Goal: Transaction & Acquisition: Book appointment/travel/reservation

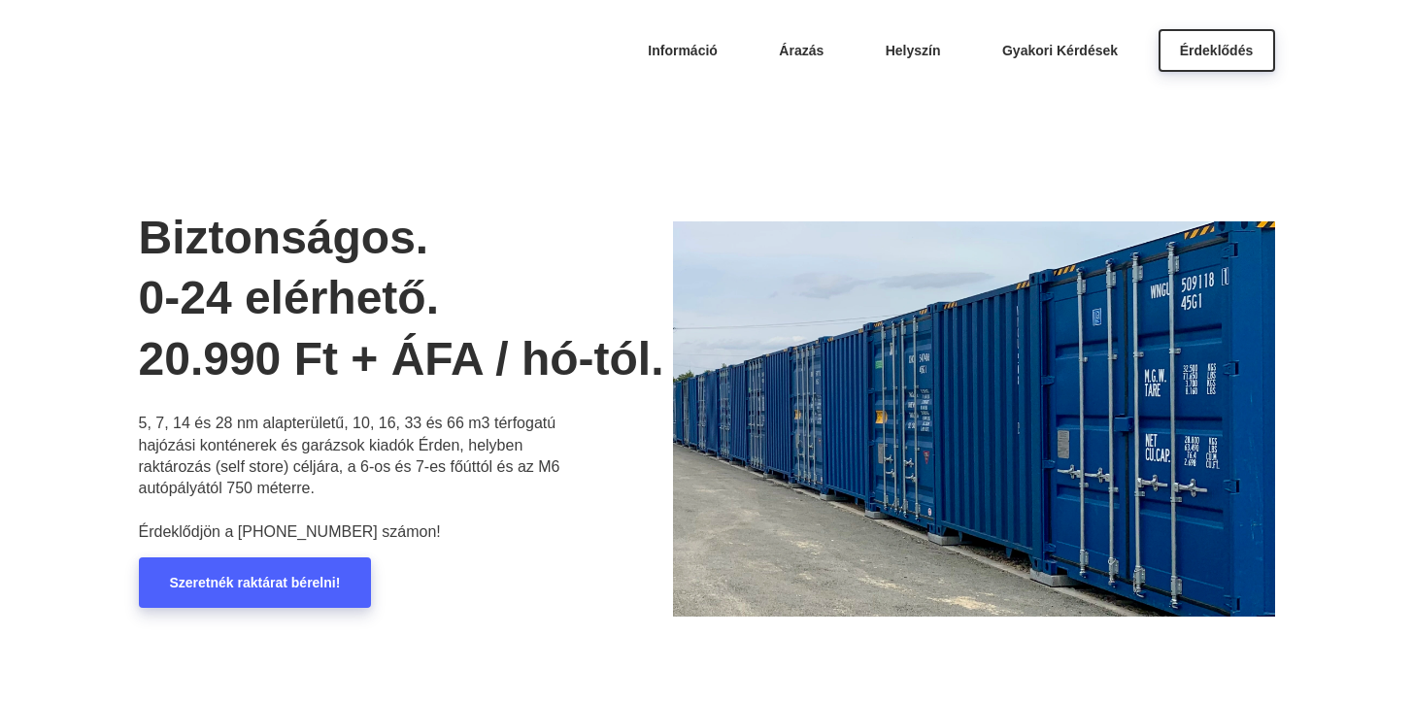
click at [315, 580] on span "Szeretnék raktárat bérelni!" at bounding box center [255, 583] width 171 height 16
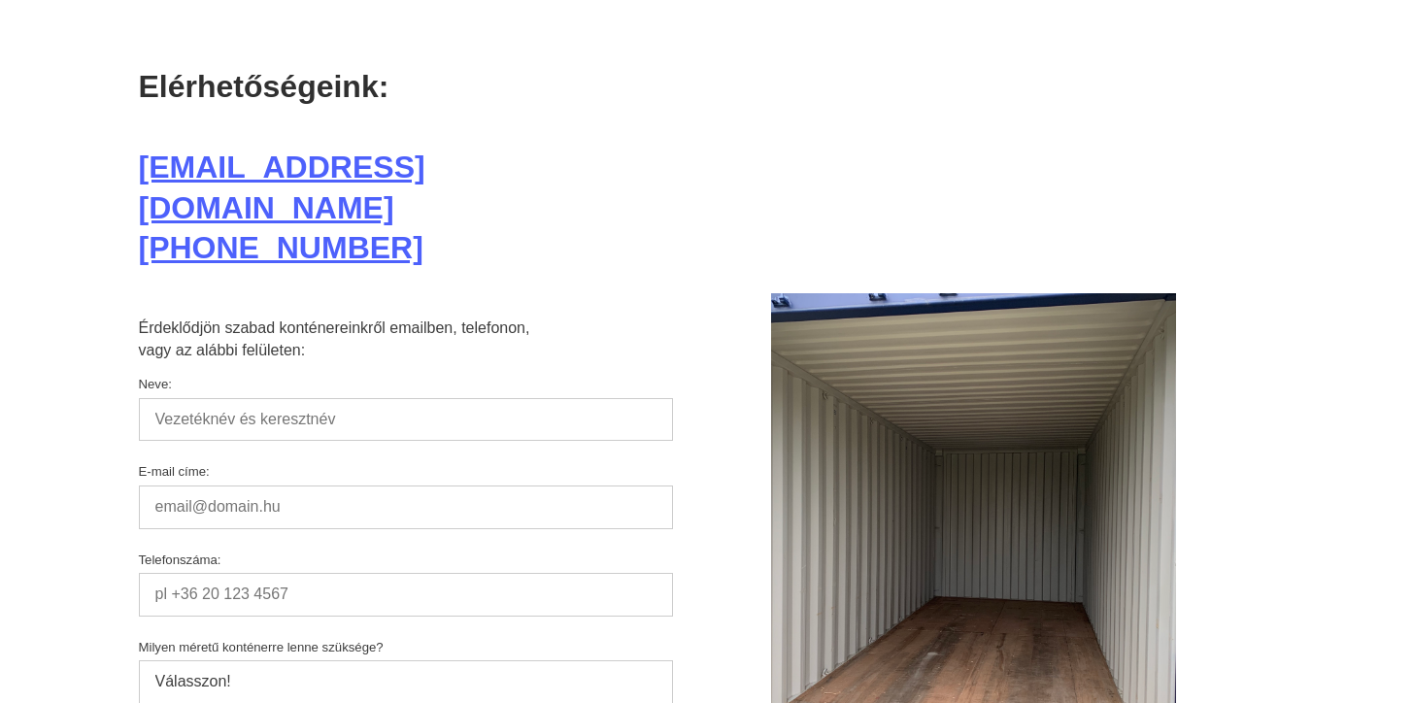
scroll to position [9824, 0]
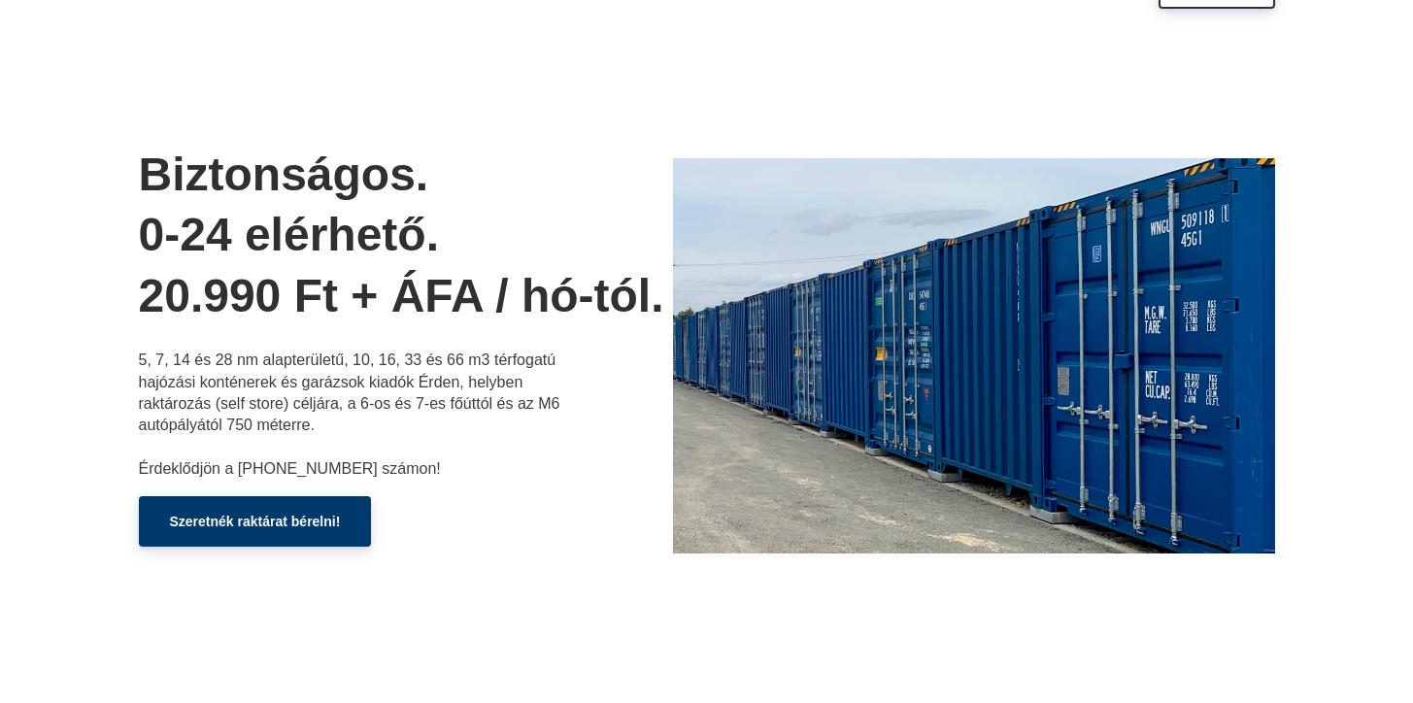
scroll to position [97, 0]
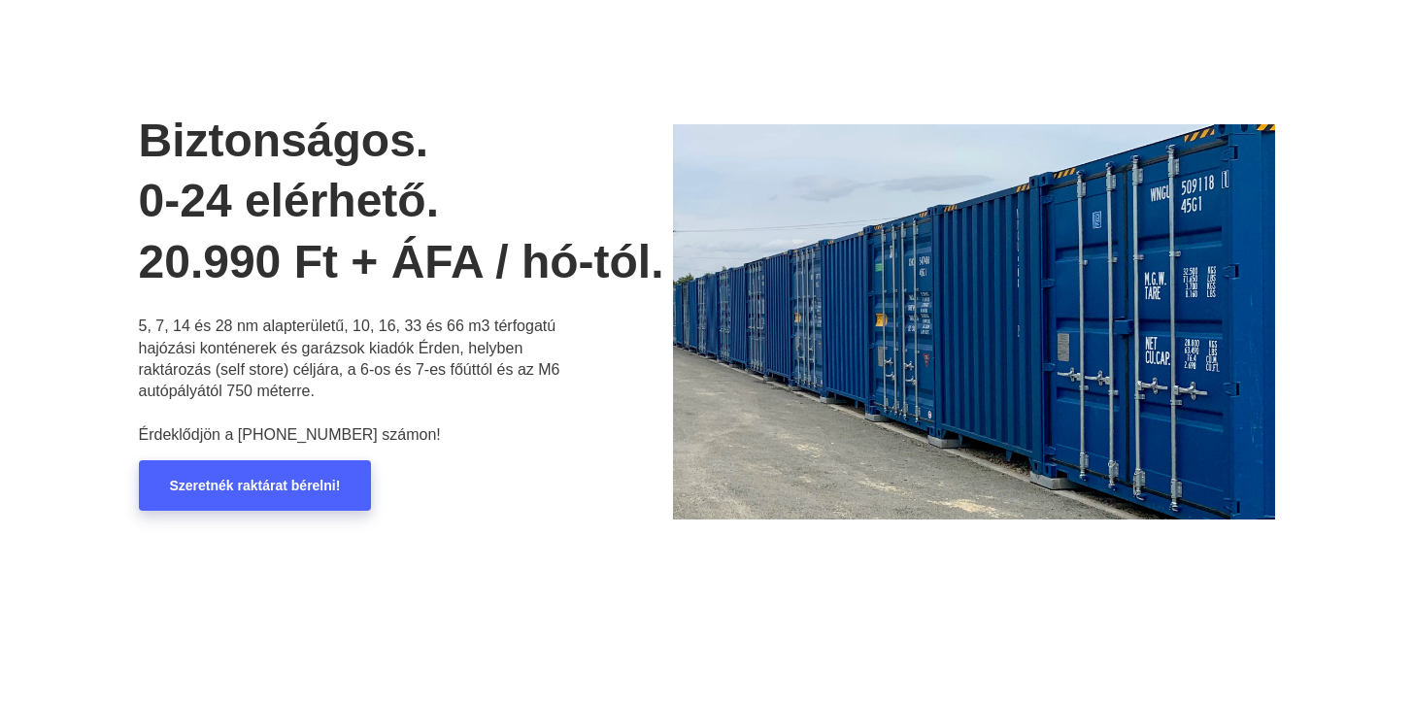
click at [215, 495] on link "Szeretnék raktárat bérelni!" at bounding box center [255, 485] width 233 height 51
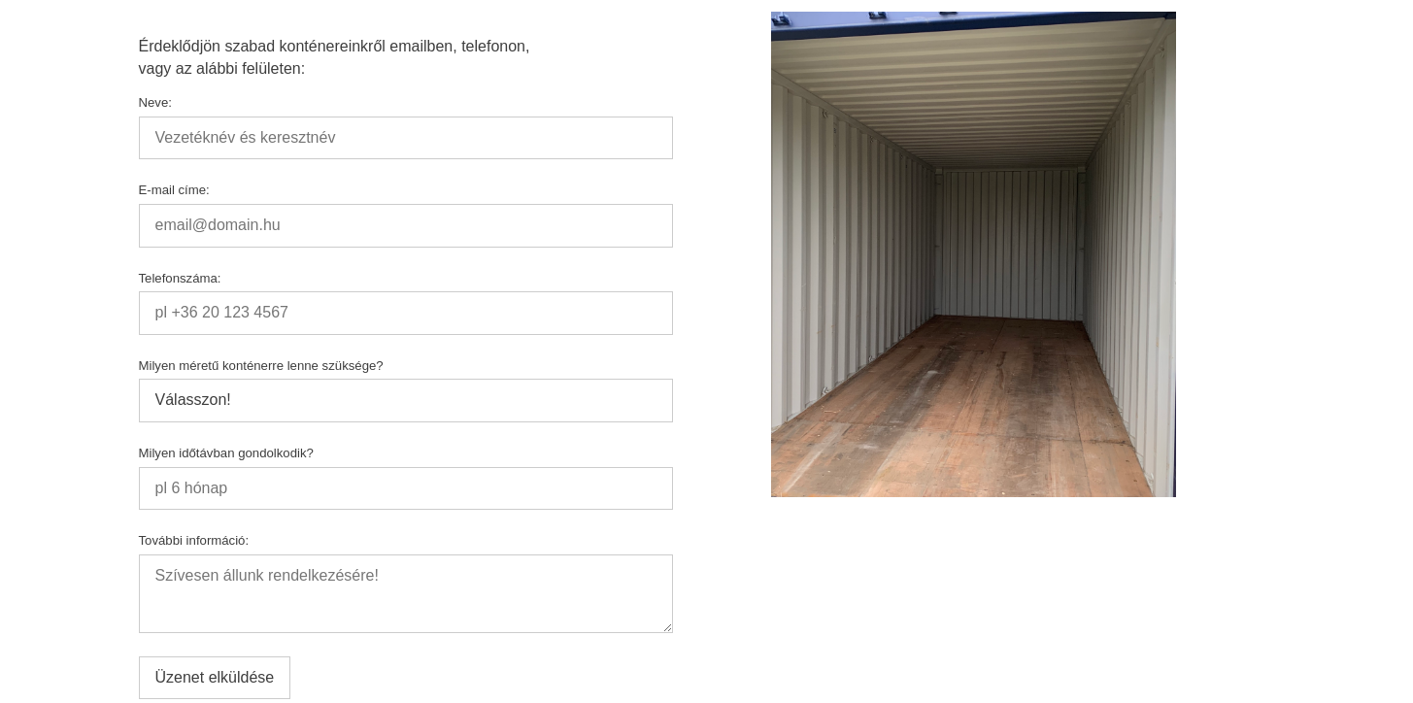
scroll to position [10018, 0]
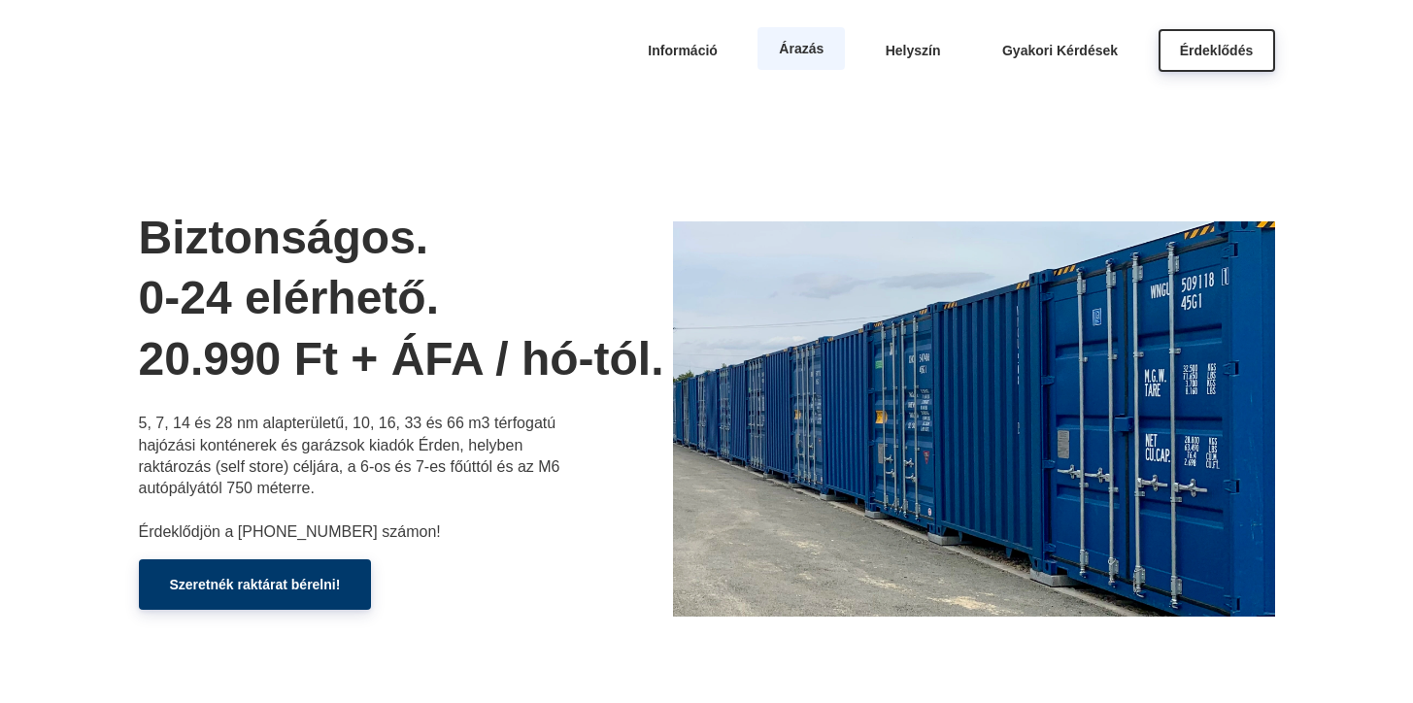
click at [806, 53] on span "Árazás" at bounding box center [801, 49] width 45 height 16
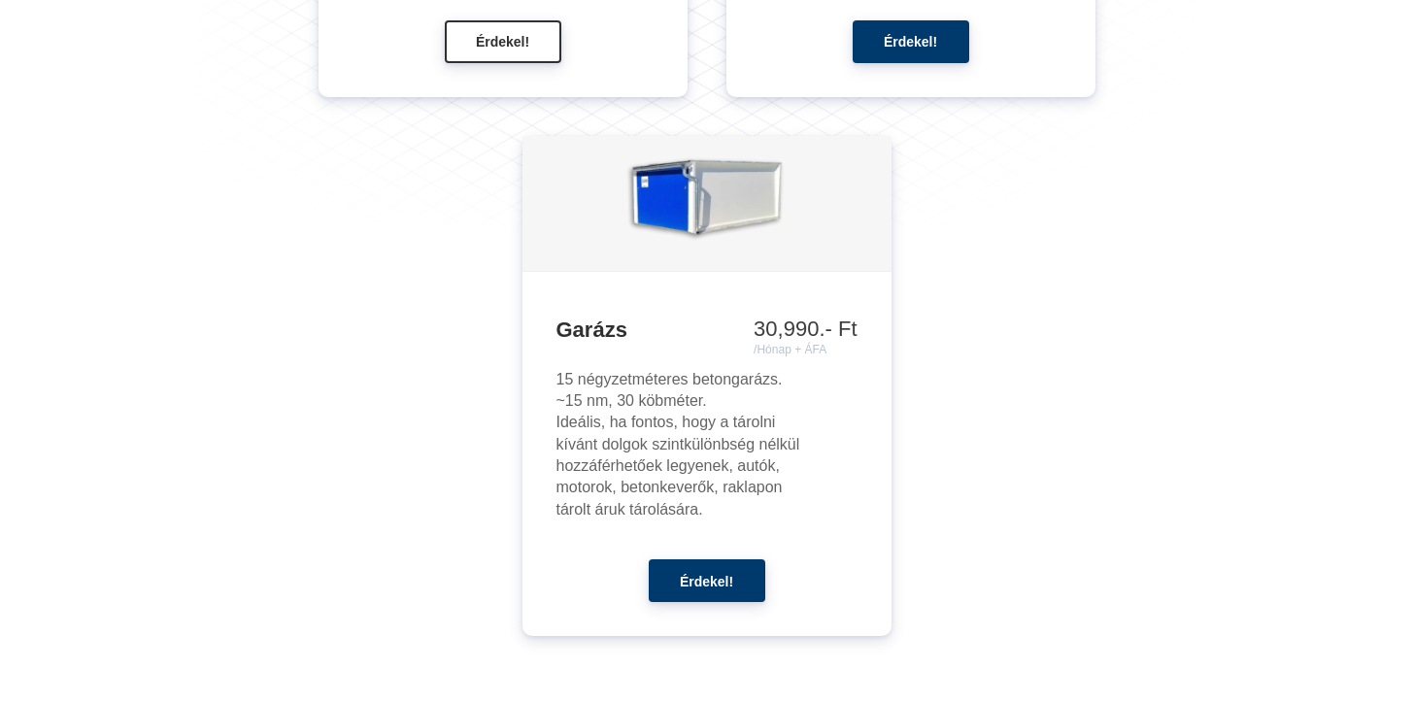
scroll to position [2785, 0]
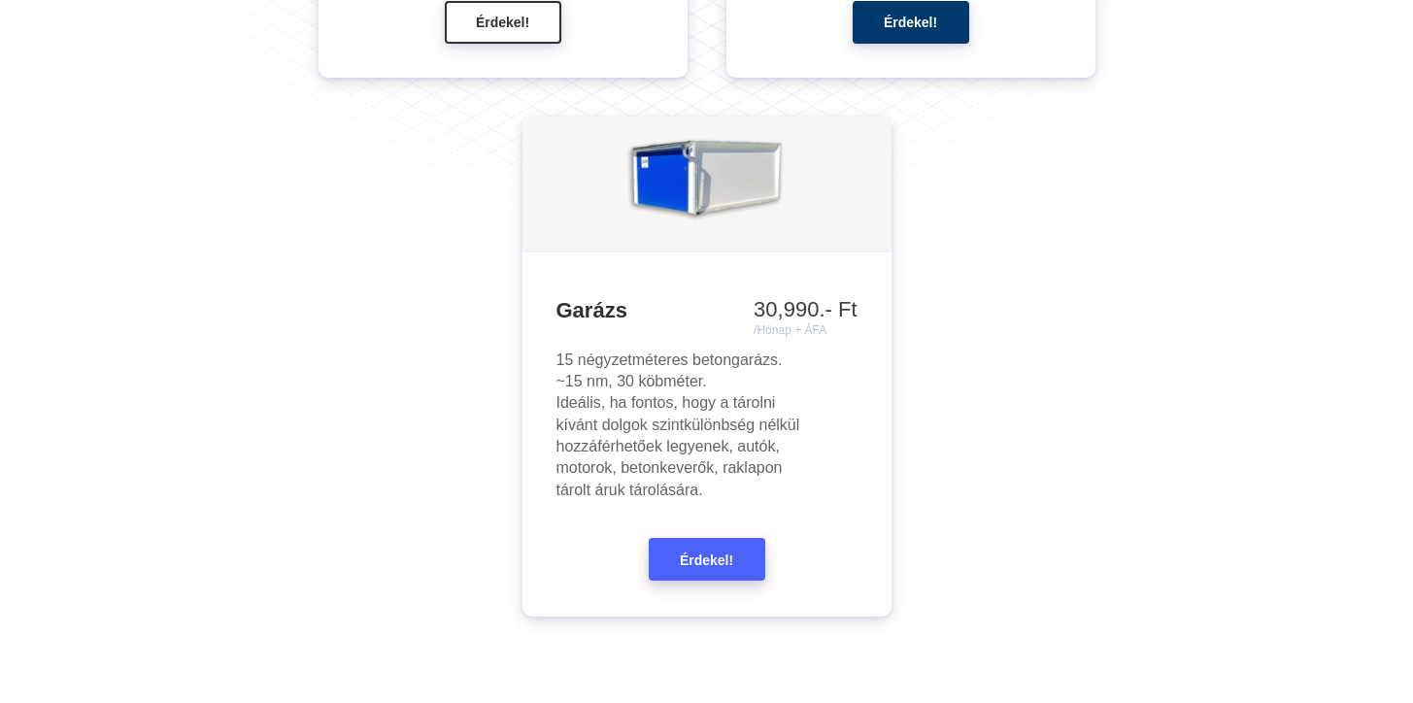
click at [693, 540] on button "Érdekel!" at bounding box center [707, 559] width 117 height 43
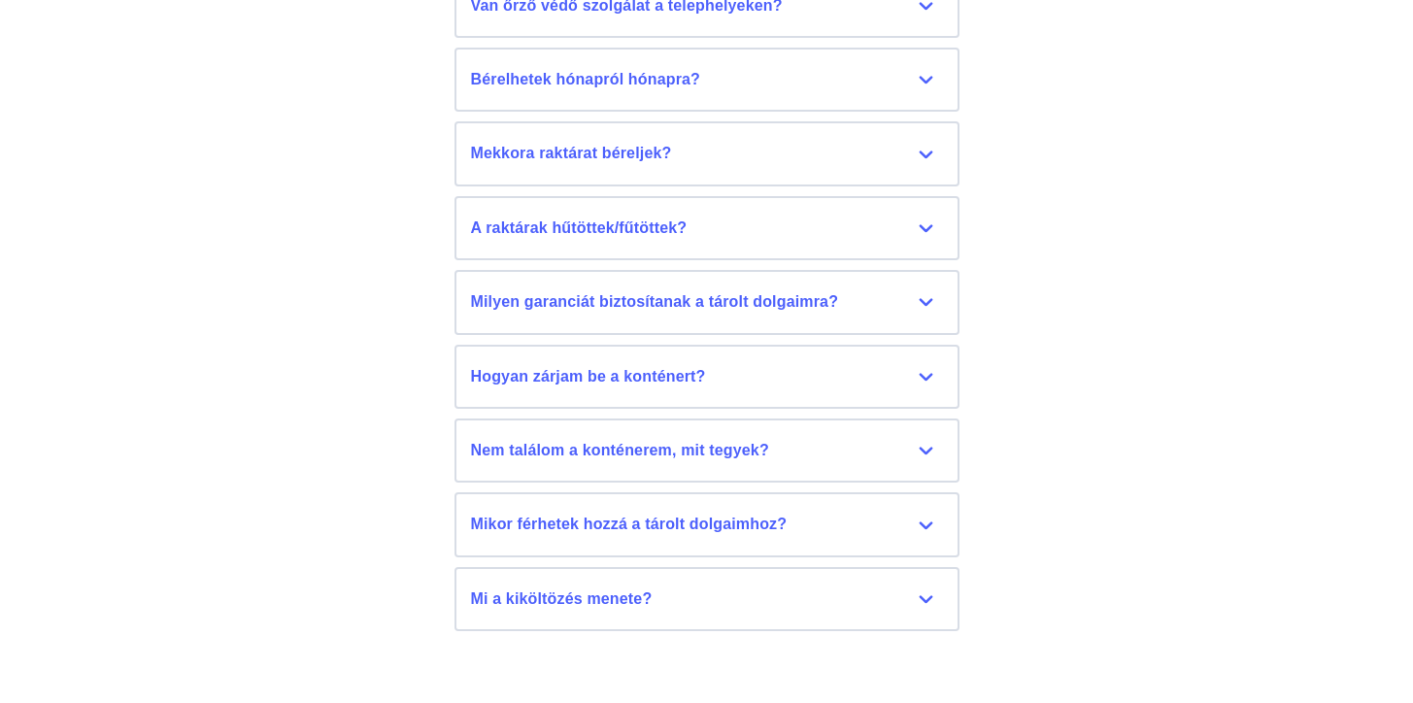
scroll to position [9047, 0]
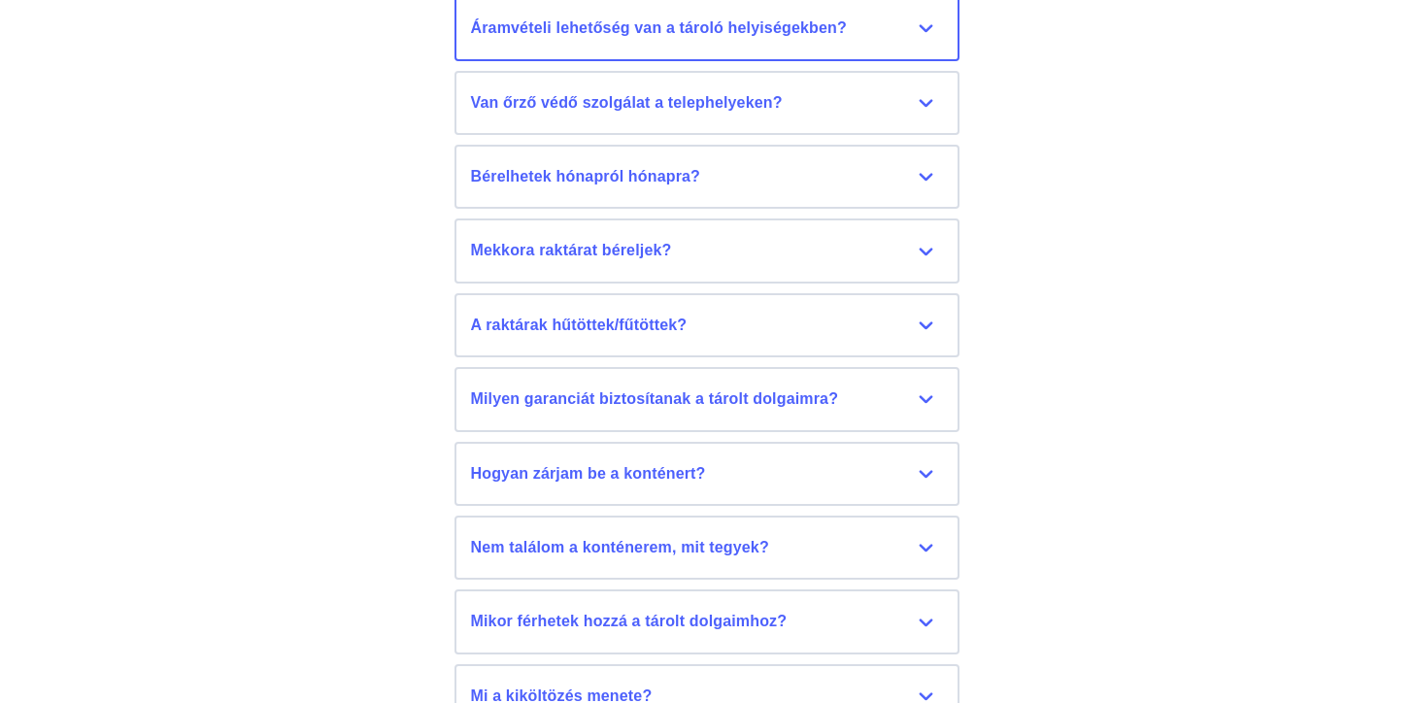
click at [917, 33] on div "Áramvételi lehetőség van a tároló helyiségekben?" at bounding box center [707, 27] width 472 height 21
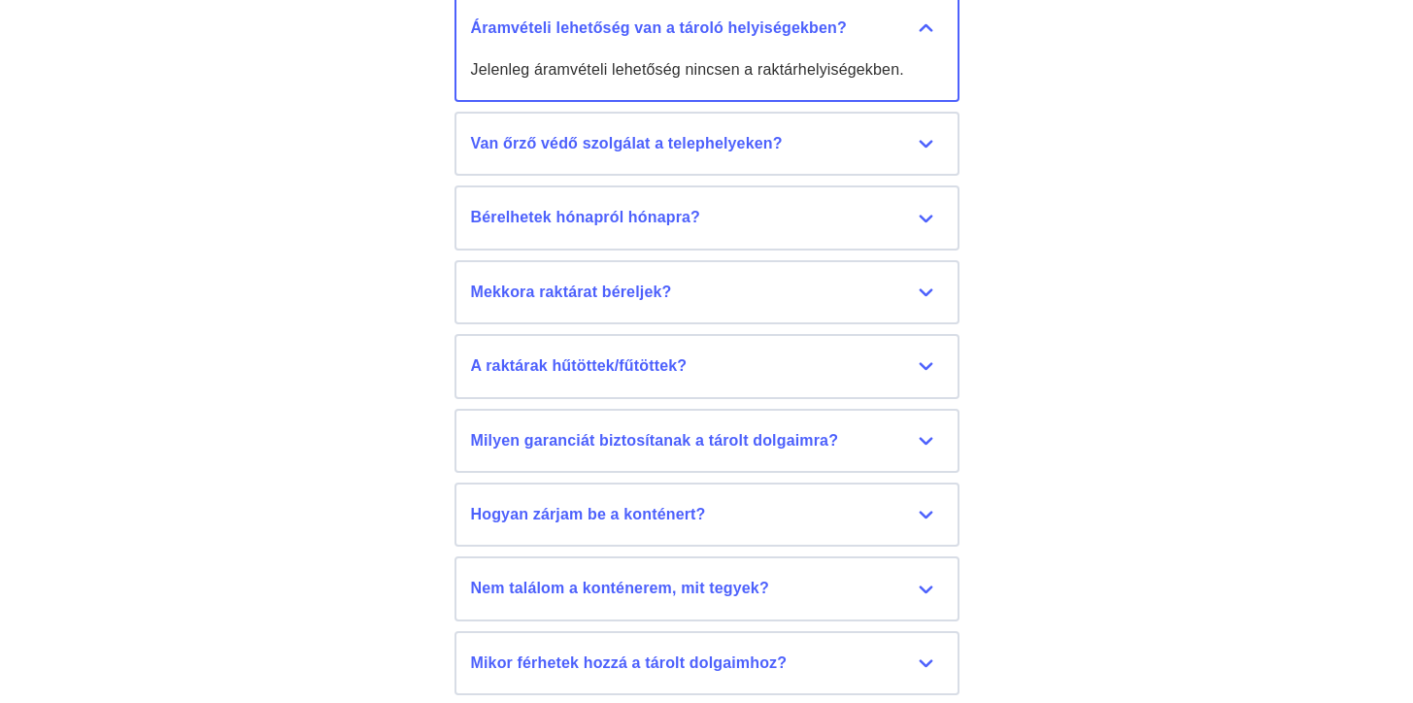
click at [917, 33] on div "Áramvételi lehetőség van a tároló helyiségekben?" at bounding box center [707, 27] width 472 height 21
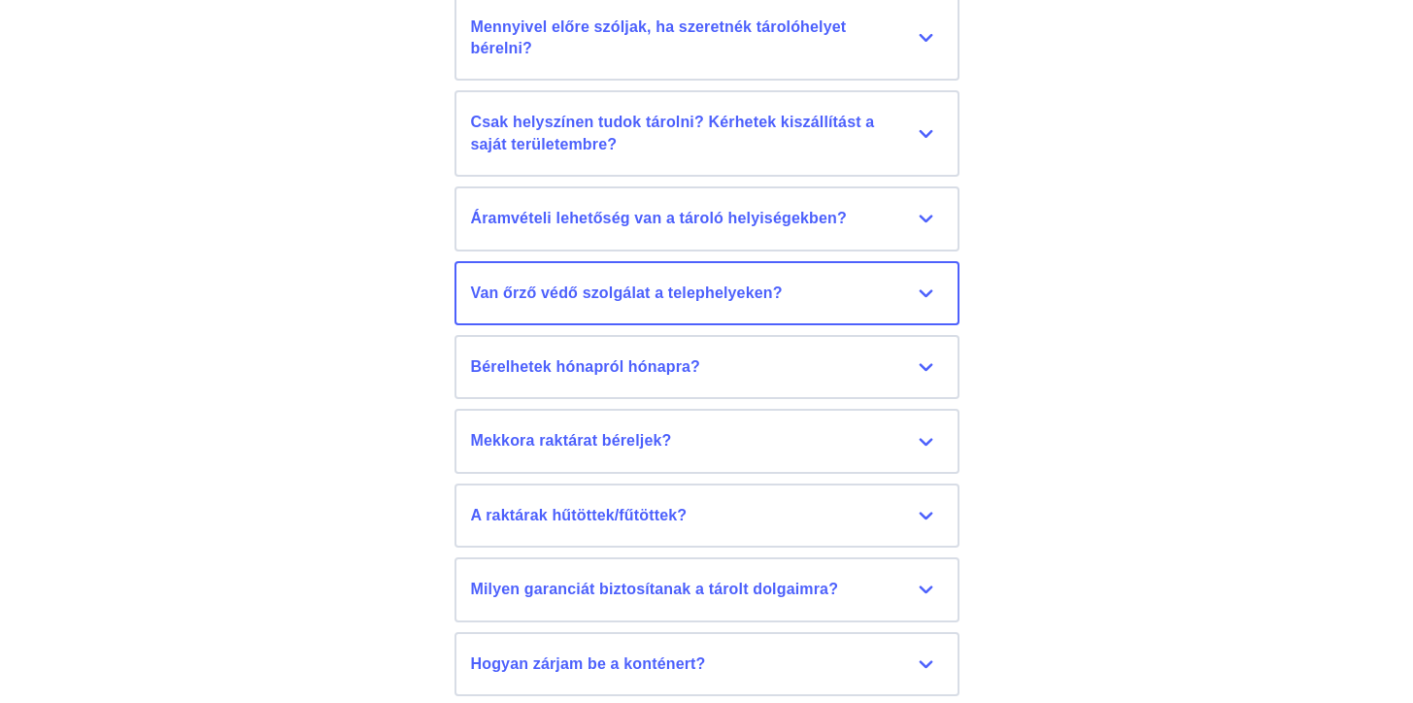
scroll to position [8853, 0]
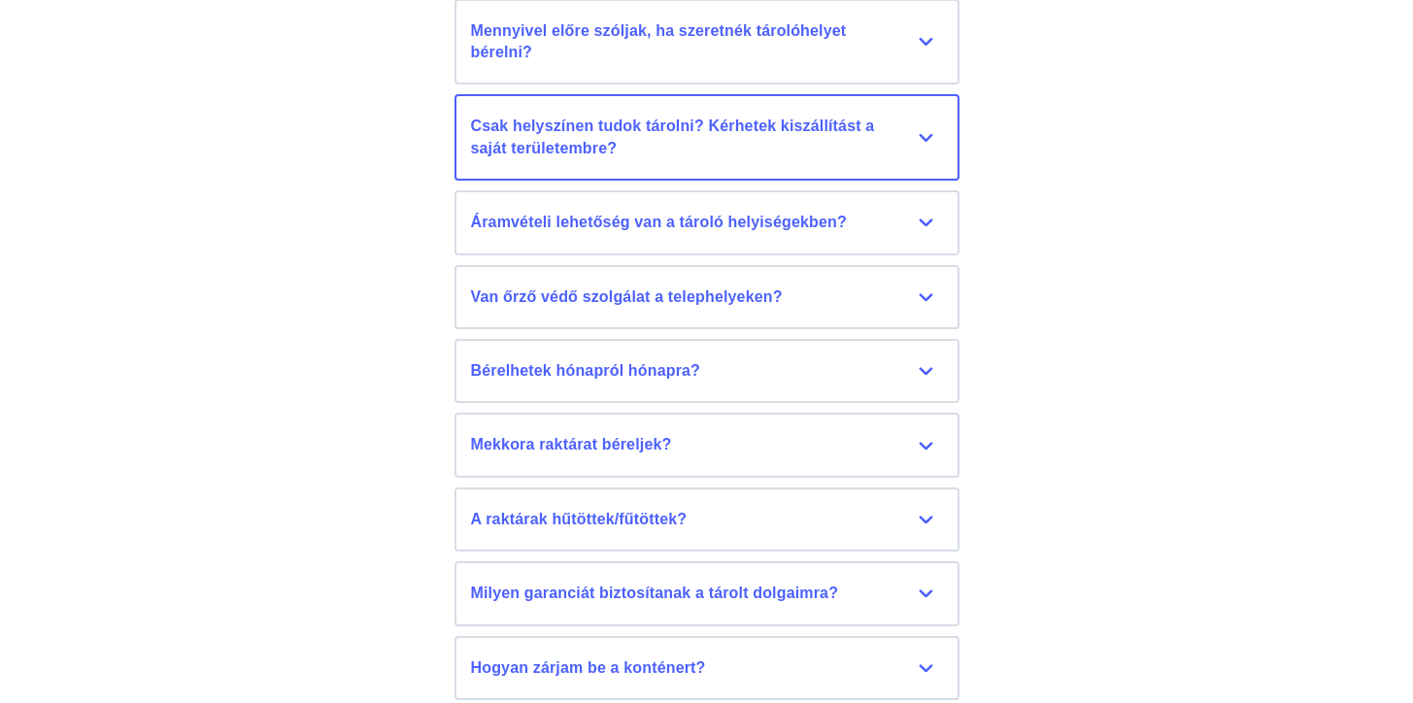
click at [927, 134] on div "Csak helyszínen tudok tárolni? Kérhetek kiszállítást a saját területembre?" at bounding box center [707, 138] width 472 height 44
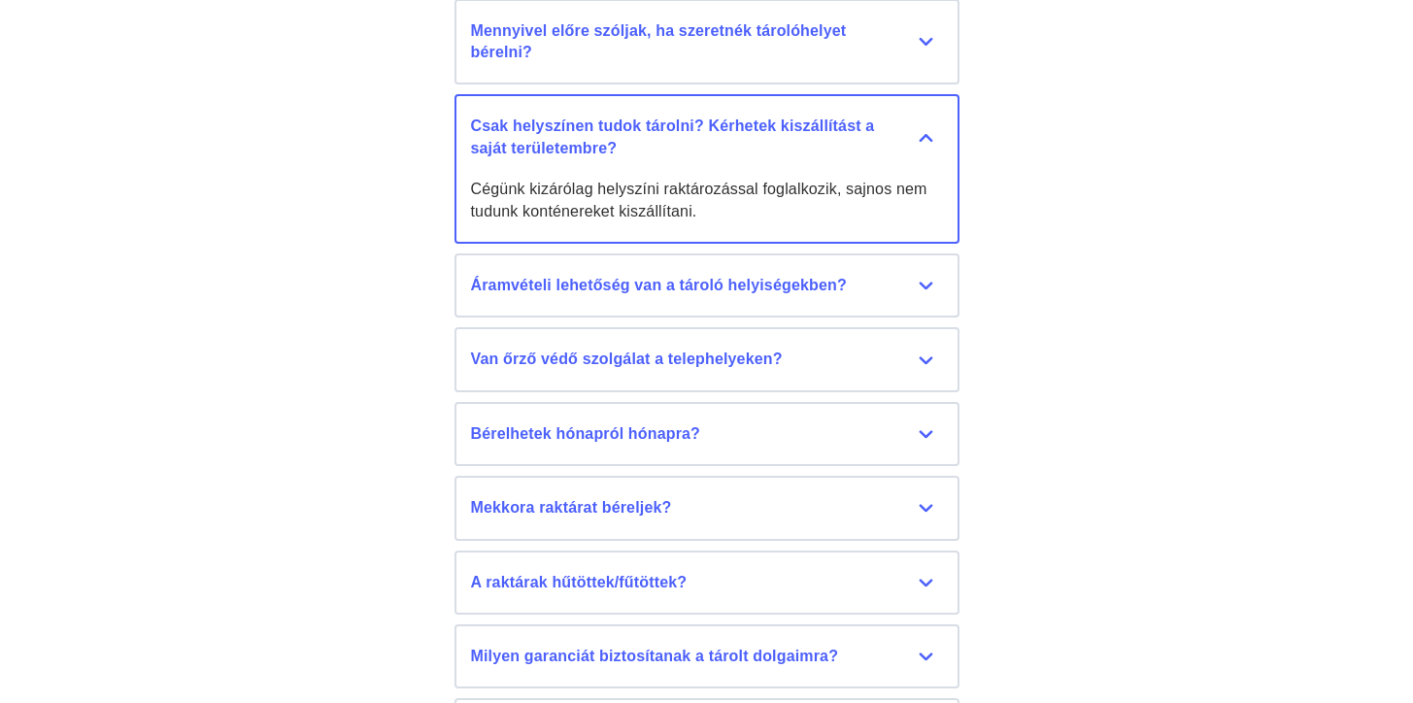
click at [927, 134] on div "Csak helyszínen tudok tárolni? Kérhetek kiszállítást a saját területembre?" at bounding box center [707, 138] width 472 height 44
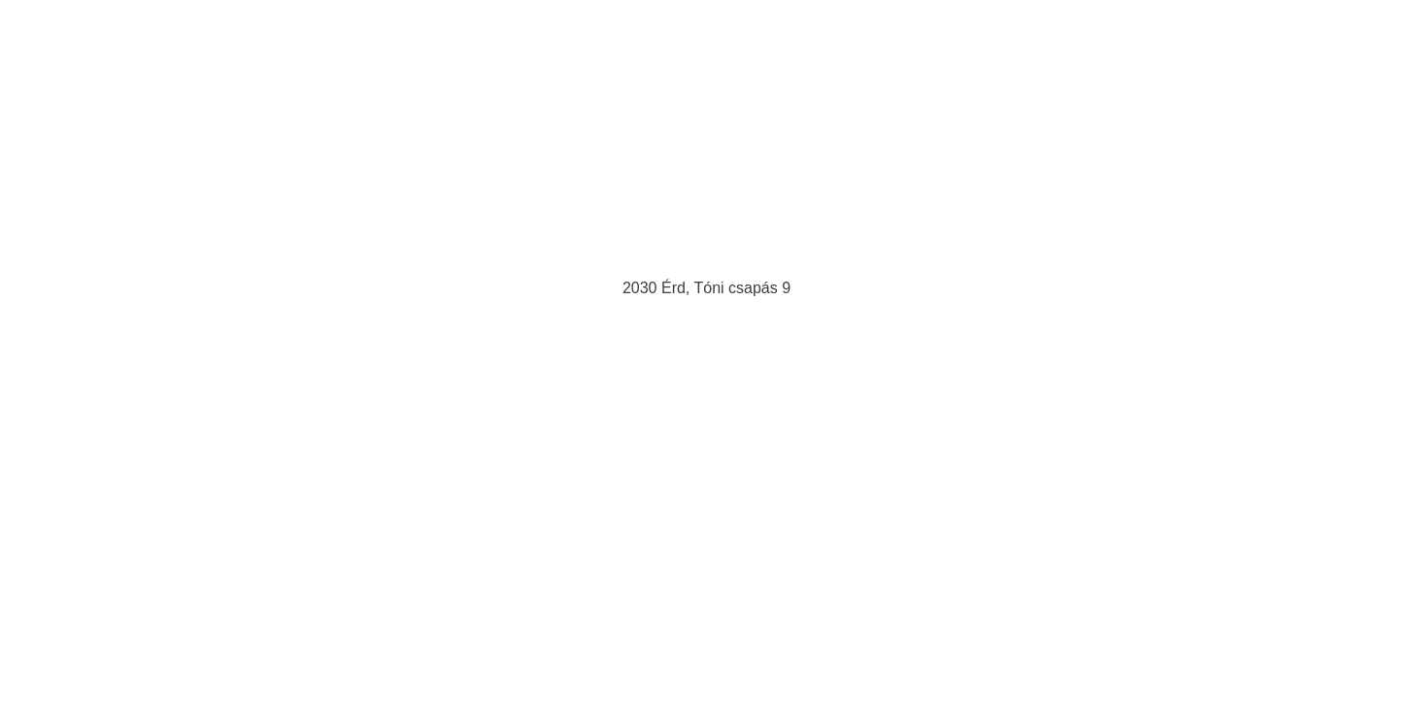
scroll to position [7687, 0]
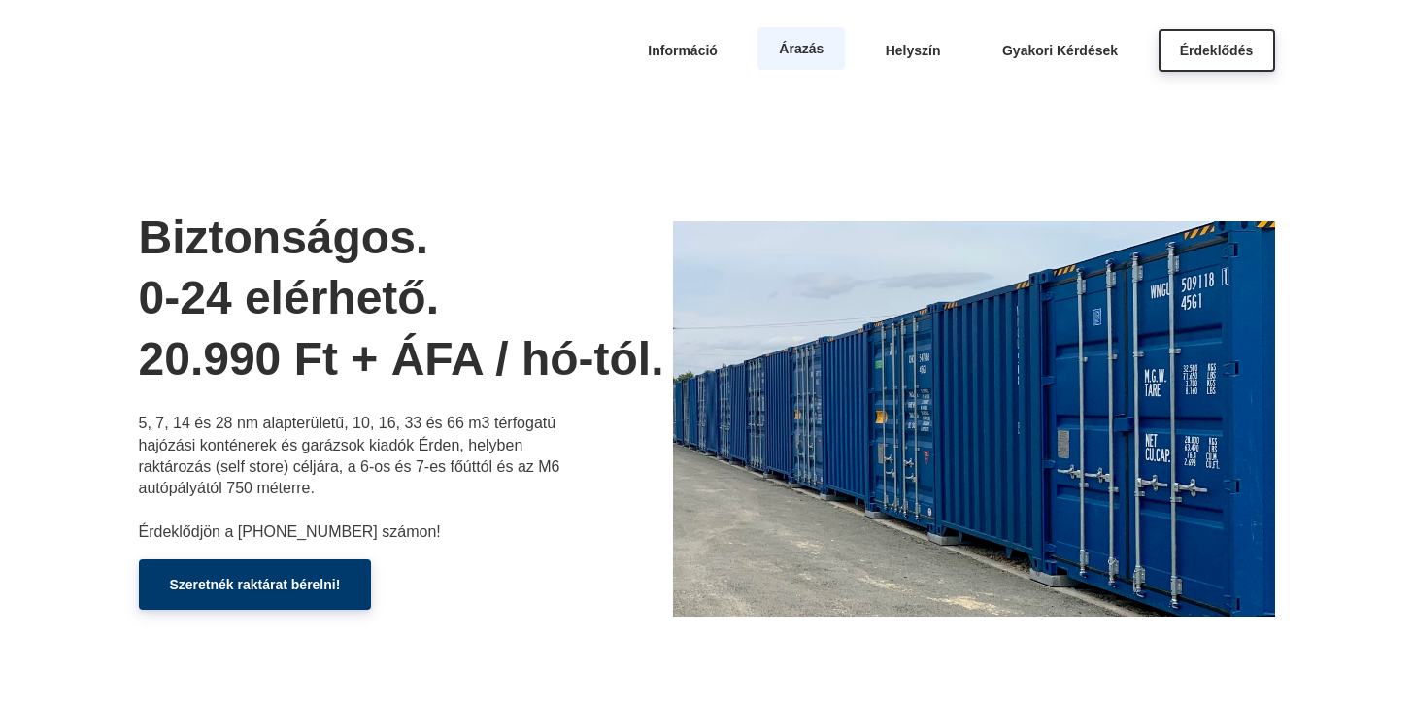
click at [809, 48] on span "Árazás" at bounding box center [801, 49] width 45 height 16
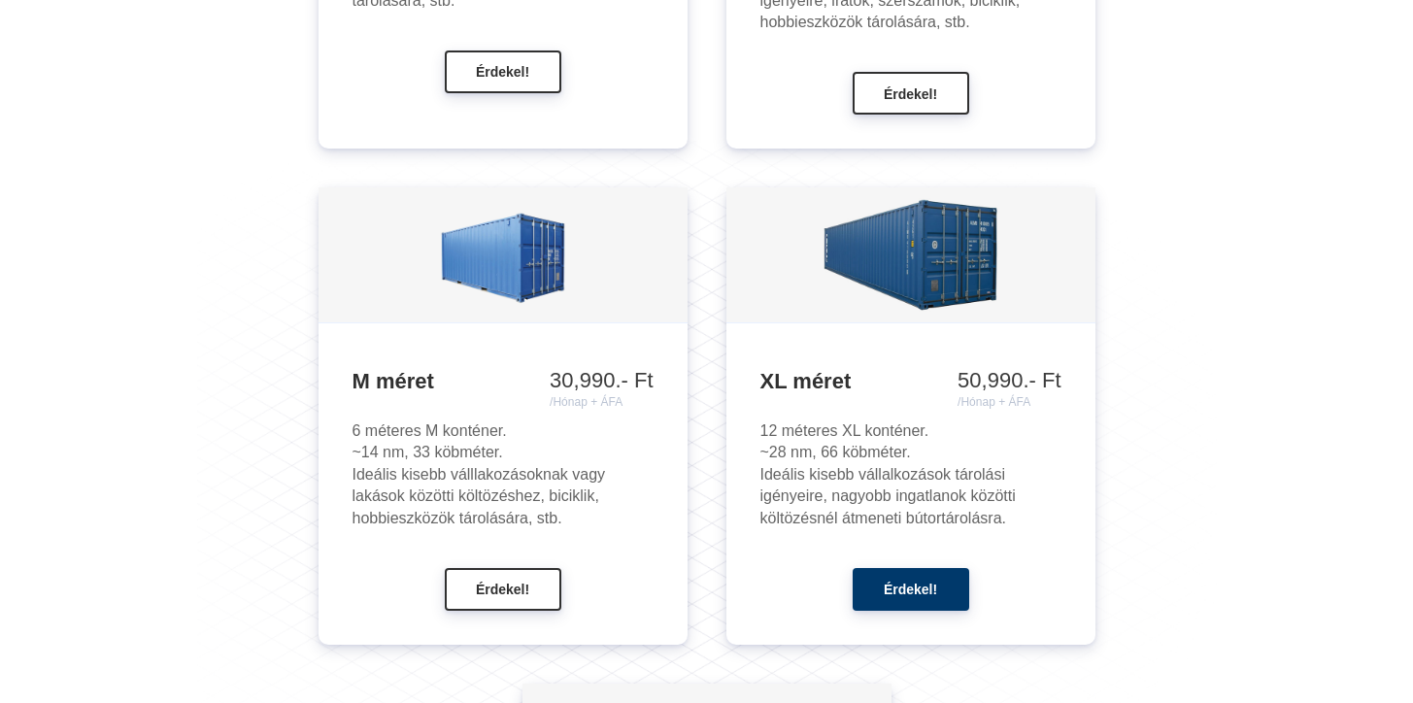
scroll to position [2203, 0]
